Goal: Information Seeking & Learning: Check status

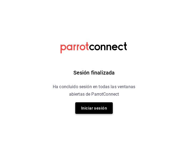
click at [87, 110] on font "Iniciar sesión" at bounding box center [94, 108] width 26 height 5
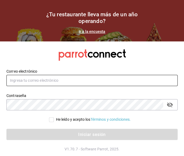
click at [50, 81] on input "text" at bounding box center [91, 80] width 171 height 11
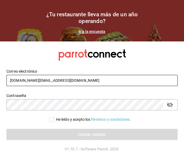
type input "[DOMAIN_NAME][EMAIL_ADDRESS][DOMAIN_NAME]"
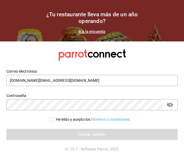
click at [50, 122] on label "He leído y acepto los Términos y condiciones." at bounding box center [90, 120] width 82 height 6
click at [50, 122] on input "He leído y acepto los Términos y condiciones." at bounding box center [51, 120] width 5 height 5
checkbox input "true"
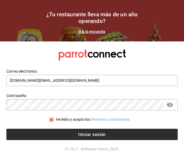
click at [50, 131] on button "Iniciar sesión" at bounding box center [91, 134] width 171 height 11
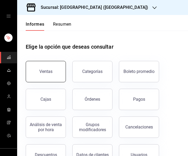
click at [61, 65] on button "Ventas" at bounding box center [46, 71] width 40 height 21
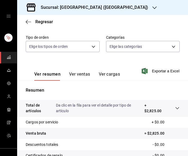
scroll to position [32, 0]
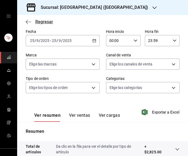
click at [28, 21] on icon "button" at bounding box center [28, 22] width 5 height 5
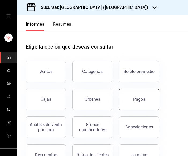
click at [132, 100] on button "Pagos" at bounding box center [139, 99] width 40 height 21
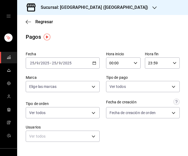
click at [92, 64] on icon "button" at bounding box center [94, 63] width 4 height 4
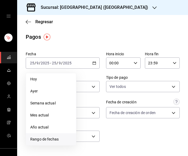
click at [58, 139] on font "Rango de fechas" at bounding box center [44, 139] width 28 height 4
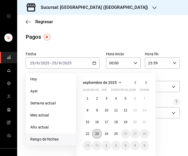
click at [97, 132] on font "23" at bounding box center [96, 134] width 3 height 4
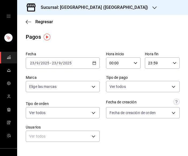
click at [99, 6] on div "Sucursal: Elsue (Tamaulipas)" at bounding box center [89, 7] width 137 height 15
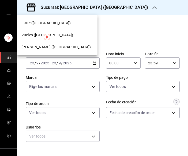
click at [38, 36] on font "Vuelvo (Tamaulipas)" at bounding box center [47, 35] width 52 height 4
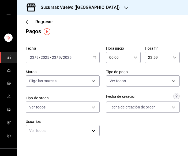
scroll to position [5, 0]
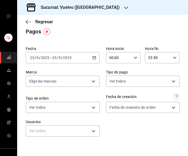
click at [92, 58] on icon "button" at bounding box center [94, 58] width 4 height 4
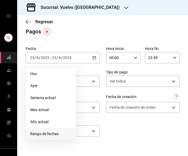
click at [58, 134] on font "Rango de fechas" at bounding box center [44, 134] width 28 height 4
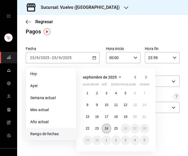
click at [106, 131] on button "24" at bounding box center [106, 129] width 9 height 10
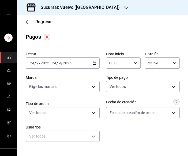
click at [89, 68] on div "2025-09-24 24 / 9 / 2025 - 2025-09-24 24 / 9 / 2025" at bounding box center [63, 63] width 74 height 11
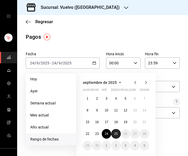
click at [119, 133] on button "25" at bounding box center [115, 134] width 9 height 10
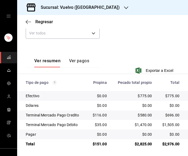
scroll to position [104, 0]
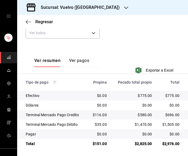
click at [91, 8] on font "Sucursal: Vuelvo (Tamaulipas)" at bounding box center [80, 7] width 79 height 5
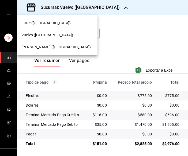
click at [48, 25] on font "Elsue (Tamaulipas)" at bounding box center [45, 23] width 49 height 4
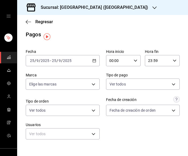
scroll to position [0, 0]
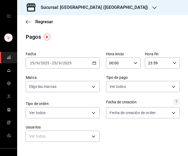
click at [97, 8] on font "Sucursal: Elsue (Tamaulipas)" at bounding box center [94, 7] width 107 height 5
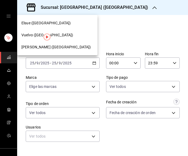
click at [56, 50] on span "Don Luca (Tamaulipas)" at bounding box center [55, 47] width 69 height 6
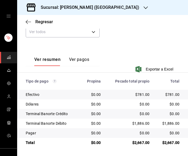
scroll to position [105, 0]
